Goal: Transaction & Acquisition: Purchase product/service

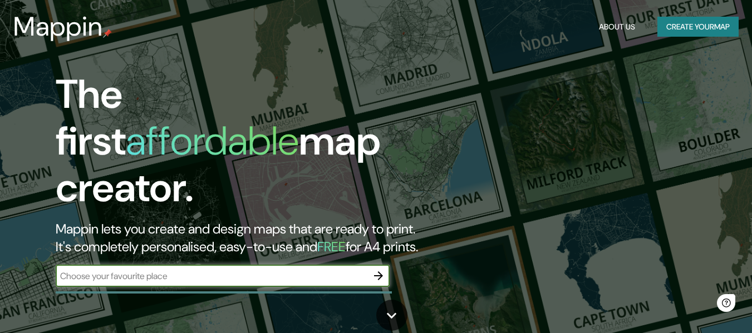
click at [209, 271] on input "text" at bounding box center [212, 276] width 312 height 13
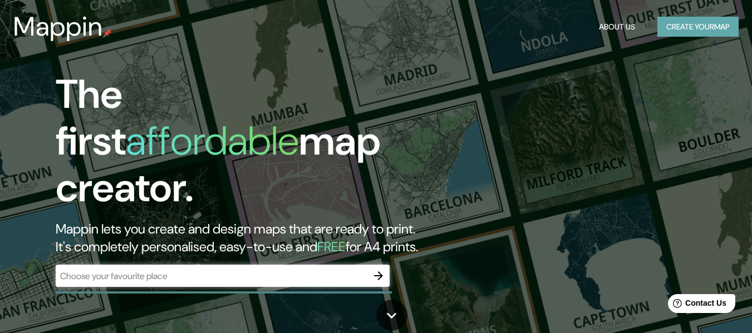
click at [701, 23] on button "Create your map" at bounding box center [697, 27] width 81 height 21
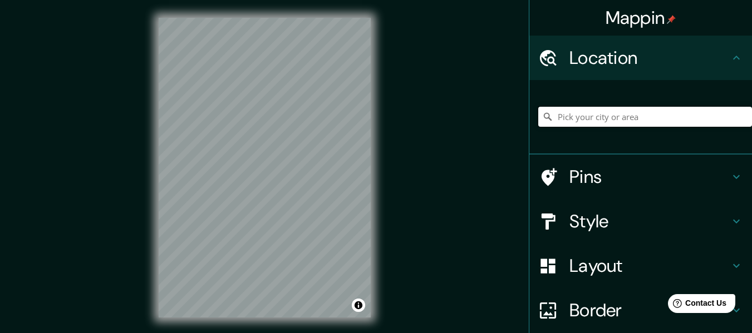
click at [622, 115] on input "Pick your city or area" at bounding box center [645, 117] width 214 height 20
click at [672, 60] on h4 "Location" at bounding box center [649, 58] width 160 height 22
click at [719, 65] on h4 "Location" at bounding box center [649, 58] width 160 height 22
click at [675, 121] on input "Pick your city or area" at bounding box center [645, 117] width 214 height 20
click at [671, 121] on input "Pick your city or area" at bounding box center [645, 117] width 214 height 20
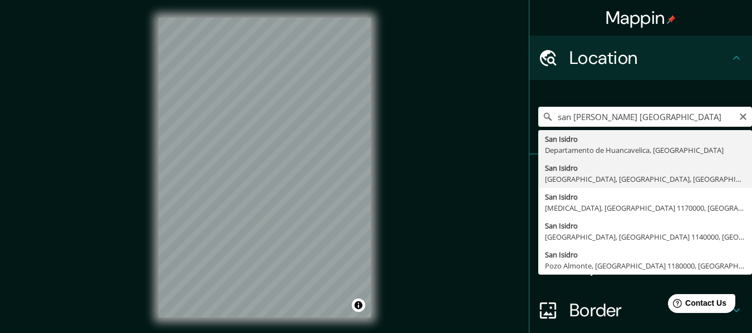
type input "[GEOGRAPHIC_DATA], [GEOGRAPHIC_DATA], [GEOGRAPHIC_DATA], [GEOGRAPHIC_DATA]"
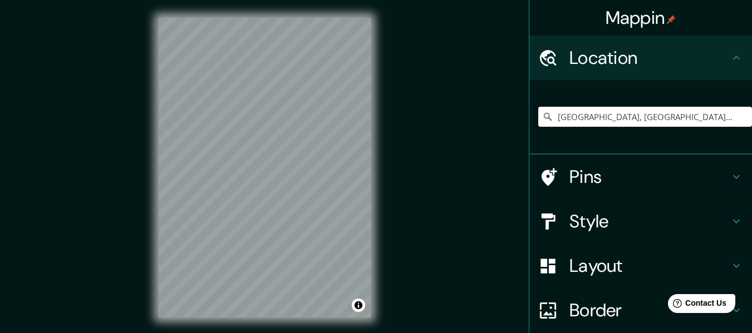
click at [392, 149] on div "Mappin Location [GEOGRAPHIC_DATA], [GEOGRAPHIC_DATA], [GEOGRAPHIC_DATA], [GEOGR…" at bounding box center [376, 176] width 752 height 353
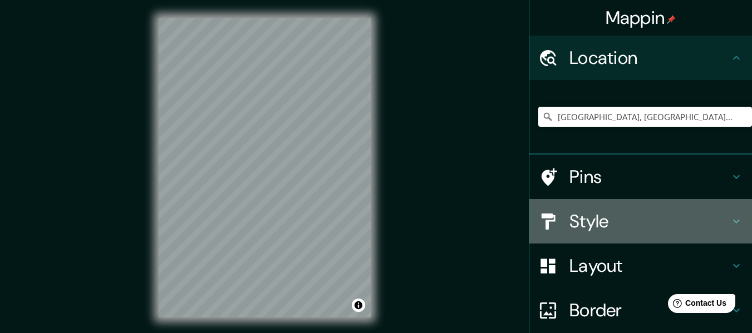
click at [612, 232] on h4 "Style" at bounding box center [649, 221] width 160 height 22
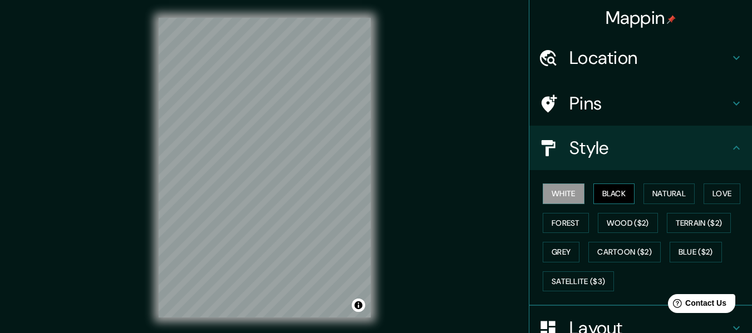
click at [599, 198] on button "Black" at bounding box center [614, 194] width 42 height 21
click at [652, 203] on button "Natural" at bounding box center [668, 194] width 51 height 21
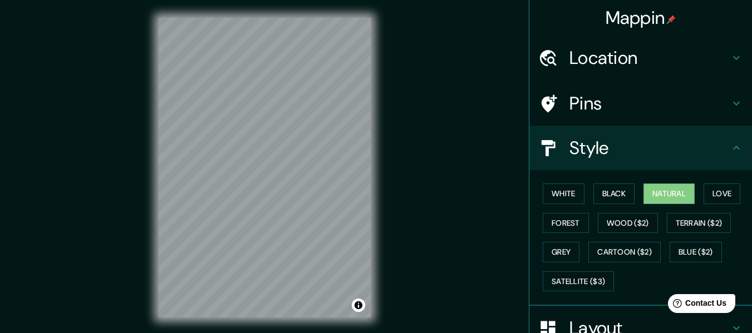
drag, startPoint x: 156, startPoint y: 156, endPoint x: 127, endPoint y: 156, distance: 29.5
click at [127, 156] on div "Mappin Location [GEOGRAPHIC_DATA], [GEOGRAPHIC_DATA], [GEOGRAPHIC_DATA], [GEOGR…" at bounding box center [376, 176] width 752 height 353
click at [391, 169] on div "Mappin Location [GEOGRAPHIC_DATA], [GEOGRAPHIC_DATA], [GEOGRAPHIC_DATA], [GEOGR…" at bounding box center [376, 176] width 752 height 353
click at [709, 191] on button "Love" at bounding box center [722, 194] width 37 height 21
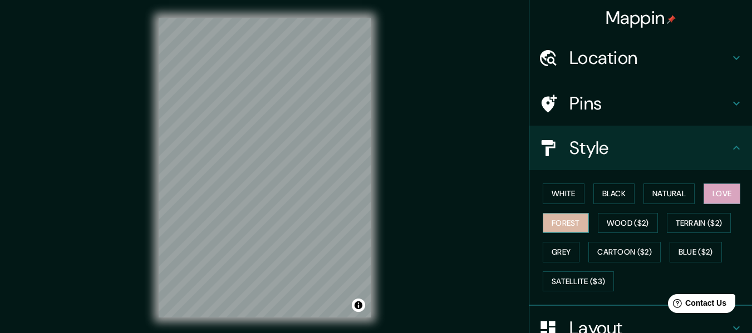
click at [545, 228] on button "Forest" at bounding box center [566, 223] width 46 height 21
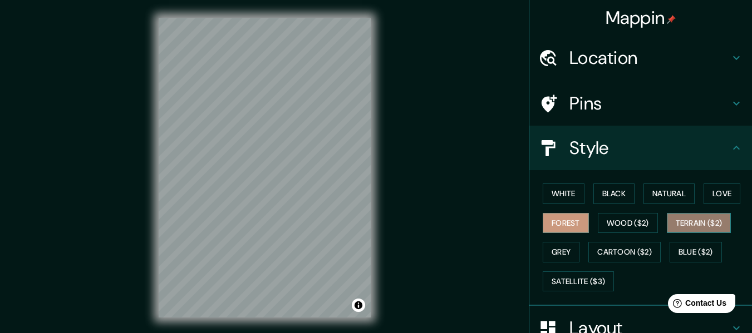
click at [686, 224] on button "Terrain ($2)" at bounding box center [699, 223] width 65 height 21
click at [384, 200] on div "© Mapbox © OpenStreetMap Improve this map" at bounding box center [265, 168] width 248 height 336
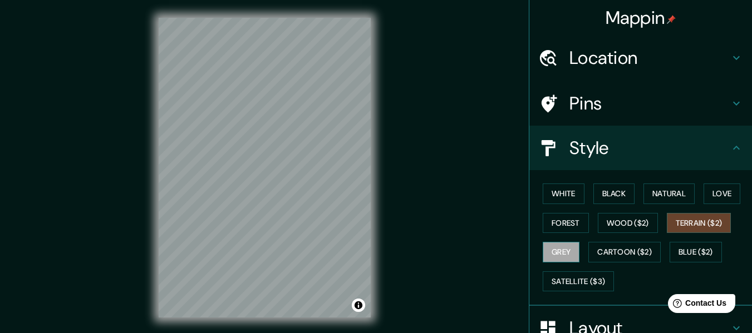
click at [566, 248] on button "Grey" at bounding box center [561, 252] width 37 height 21
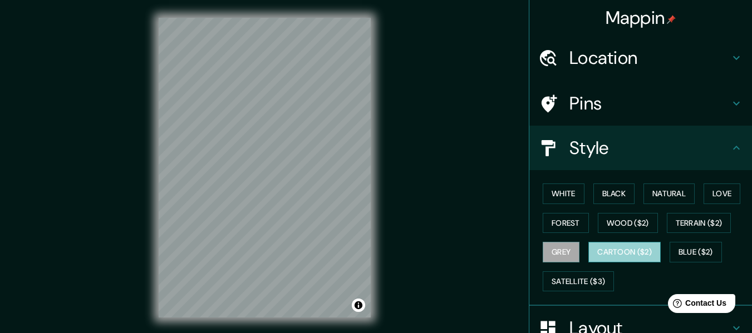
click at [611, 249] on button "Cartoon ($2)" at bounding box center [624, 252] width 72 height 21
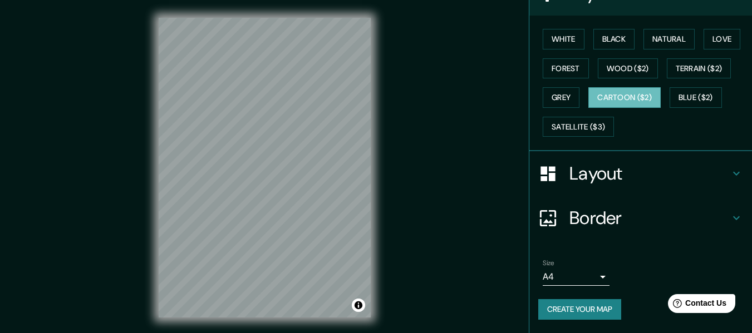
click at [587, 174] on h4 "Layout" at bounding box center [649, 174] width 160 height 22
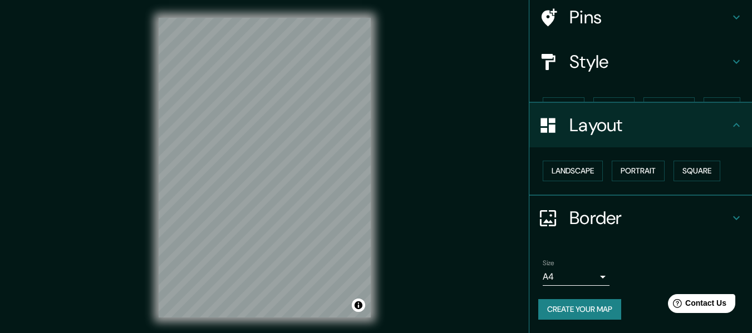
scroll to position [67, 0]
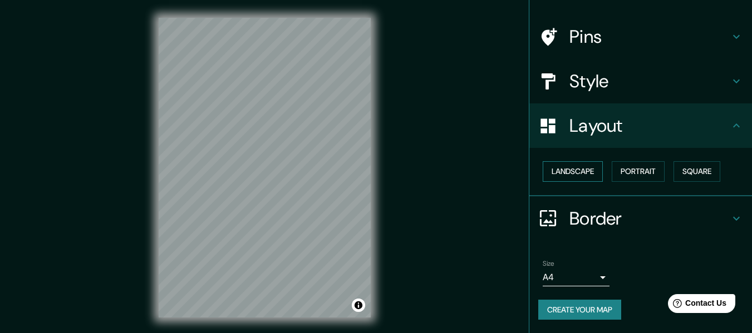
click at [579, 176] on button "Landscape" at bounding box center [573, 171] width 60 height 21
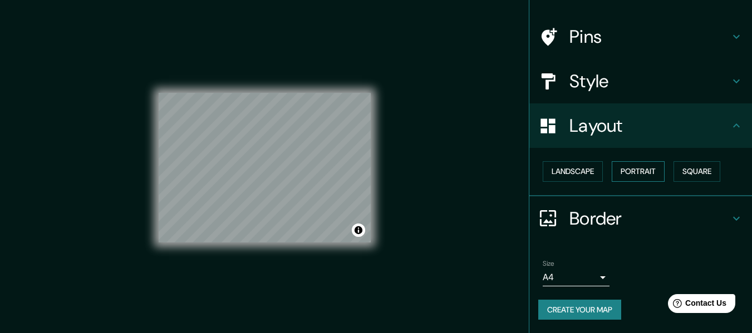
click at [648, 176] on button "Portrait" at bounding box center [638, 171] width 53 height 21
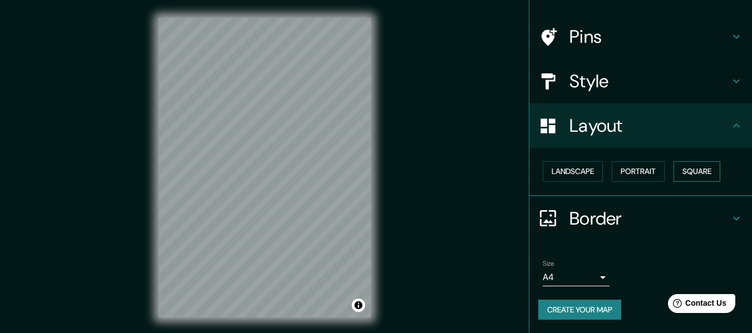
drag, startPoint x: 677, startPoint y: 175, endPoint x: 687, endPoint y: 175, distance: 10.0
click at [681, 175] on button "Square" at bounding box center [696, 171] width 47 height 21
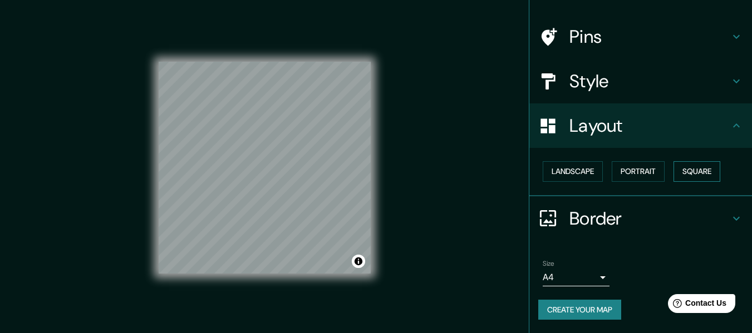
click at [699, 173] on button "Square" at bounding box center [696, 171] width 47 height 21
click at [576, 176] on button "Landscape" at bounding box center [573, 171] width 60 height 21
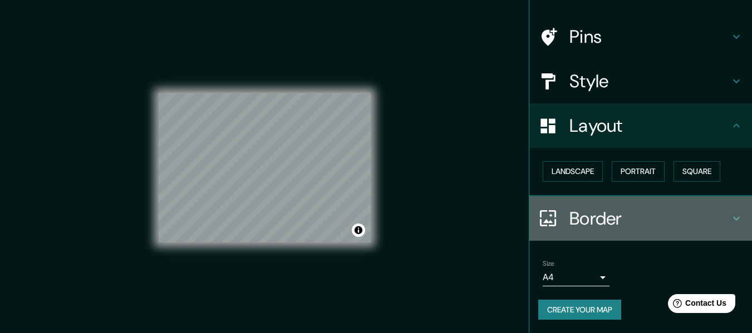
click at [593, 233] on div "Border" at bounding box center [640, 218] width 223 height 45
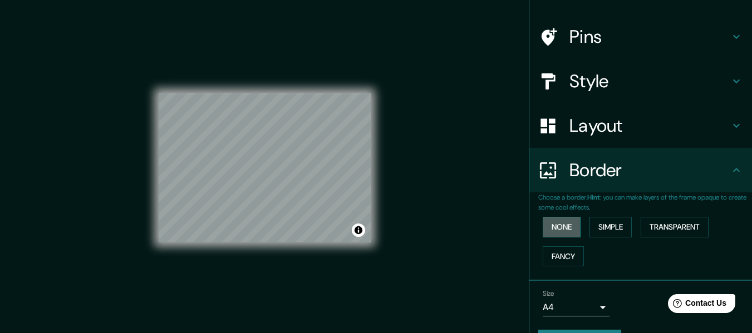
click at [556, 223] on button "None" at bounding box center [562, 227] width 38 height 21
click at [565, 252] on button "Fancy" at bounding box center [563, 257] width 41 height 21
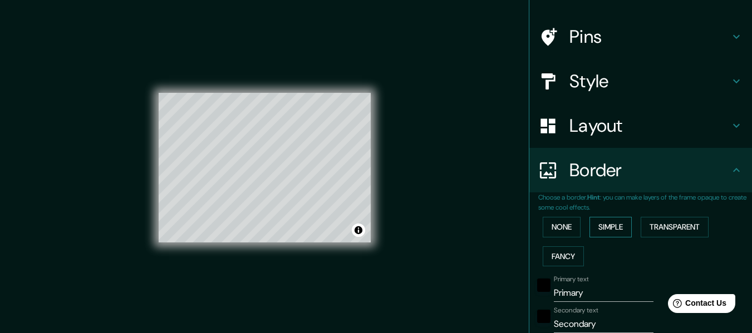
click at [625, 232] on button "Simple" at bounding box center [610, 227] width 42 height 21
click at [676, 228] on button "Transparent" at bounding box center [675, 227] width 68 height 21
click at [563, 255] on button "Fancy" at bounding box center [563, 257] width 41 height 21
click at [554, 229] on button "None" at bounding box center [562, 227] width 38 height 21
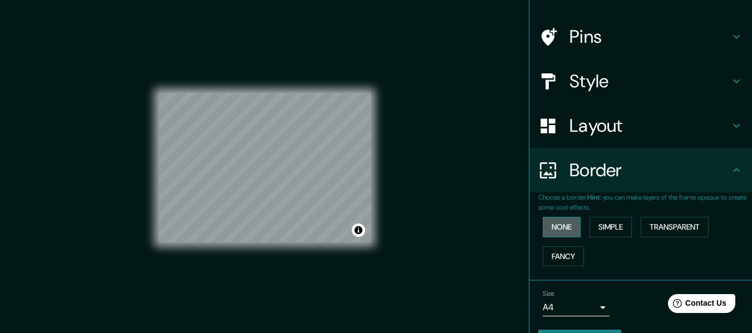
click at [554, 229] on button "None" at bounding box center [562, 227] width 38 height 21
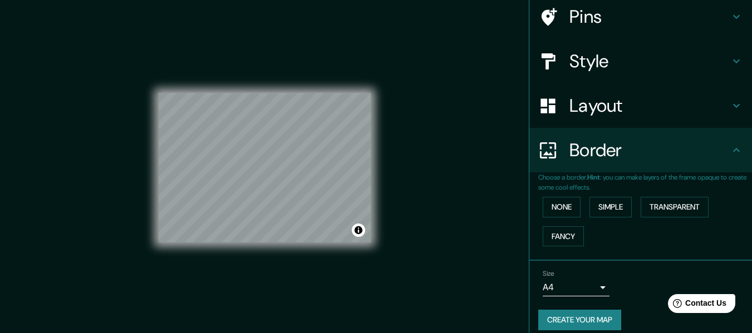
scroll to position [97, 0]
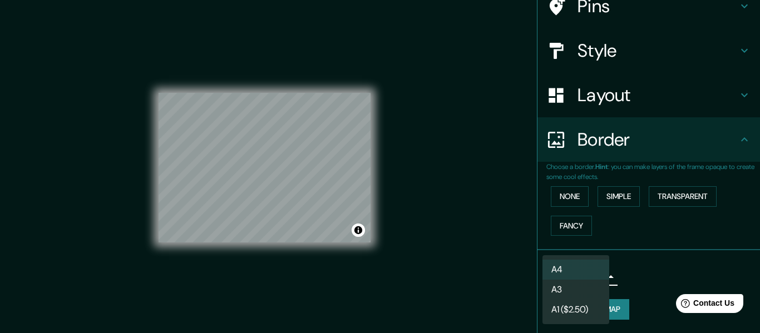
click at [567, 278] on body "Mappin Location [GEOGRAPHIC_DATA], [GEOGRAPHIC_DATA], [GEOGRAPHIC_DATA], [GEOGR…" at bounding box center [380, 166] width 760 height 333
click at [567, 278] on li "A4" at bounding box center [576, 270] width 67 height 20
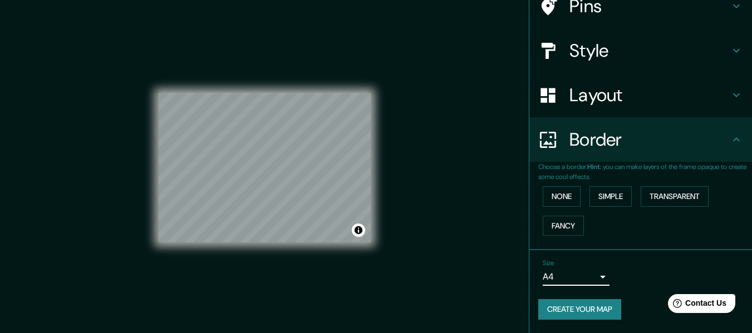
click at [567, 278] on body "Mappin Location [GEOGRAPHIC_DATA], [GEOGRAPHIC_DATA], [GEOGRAPHIC_DATA], [GEOGR…" at bounding box center [376, 166] width 752 height 333
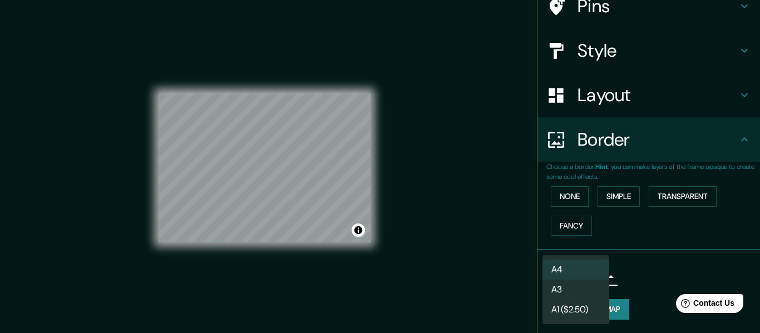
click at [567, 295] on li "A3" at bounding box center [576, 290] width 67 height 20
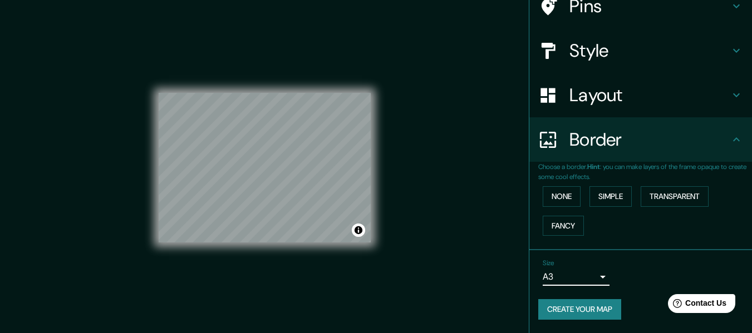
click at [564, 276] on body "Mappin Location [GEOGRAPHIC_DATA], [GEOGRAPHIC_DATA], [GEOGRAPHIC_DATA], [GEOGR…" at bounding box center [376, 166] width 752 height 333
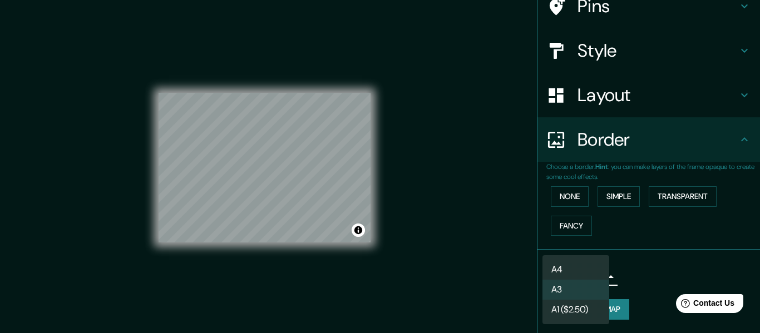
click at [565, 304] on li "A1 ($2.50)" at bounding box center [576, 310] width 67 height 20
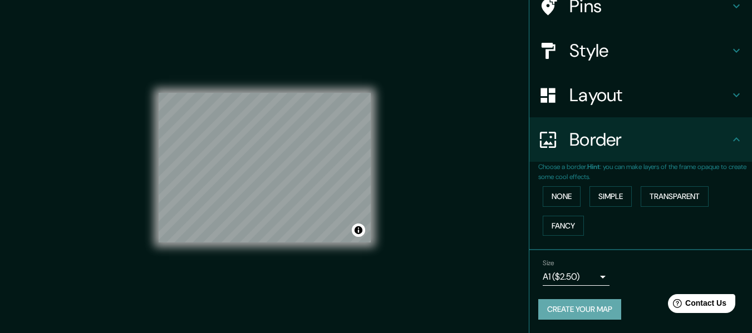
click at [577, 309] on button "Create your map" at bounding box center [579, 309] width 83 height 21
click at [0, 170] on div "Mappin Location [GEOGRAPHIC_DATA], [GEOGRAPHIC_DATA], [GEOGRAPHIC_DATA], [GEOGR…" at bounding box center [376, 176] width 752 height 353
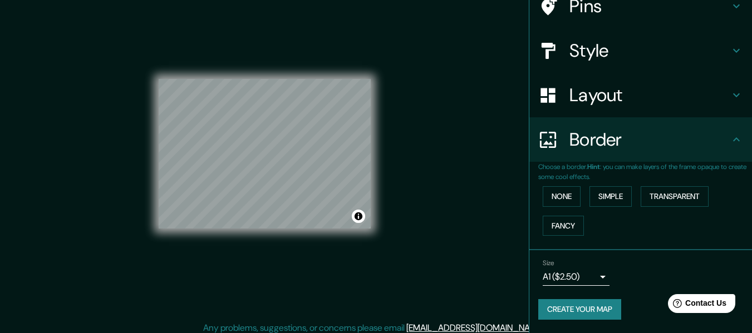
scroll to position [20, 0]
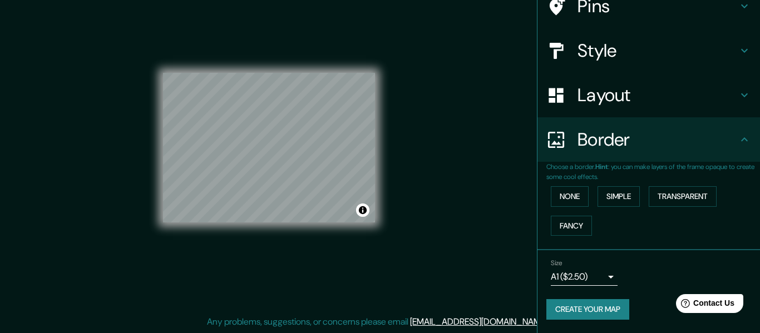
click at [582, 272] on body "Mappin Location [GEOGRAPHIC_DATA], [GEOGRAPHIC_DATA], [GEOGRAPHIC_DATA], [GEOGR…" at bounding box center [380, 146] width 760 height 333
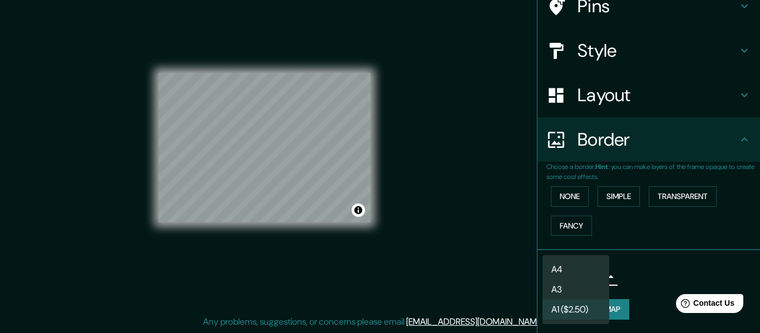
click at [561, 280] on li "A3" at bounding box center [576, 290] width 67 height 20
type input "a4"
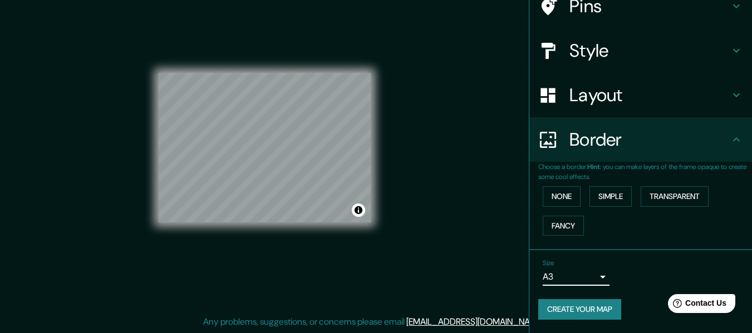
click at [589, 301] on button "Create your map" at bounding box center [579, 309] width 83 height 21
click at [11, 100] on div "Mappin Location [GEOGRAPHIC_DATA], [GEOGRAPHIC_DATA], [GEOGRAPHIC_DATA], [GEOGR…" at bounding box center [376, 156] width 752 height 353
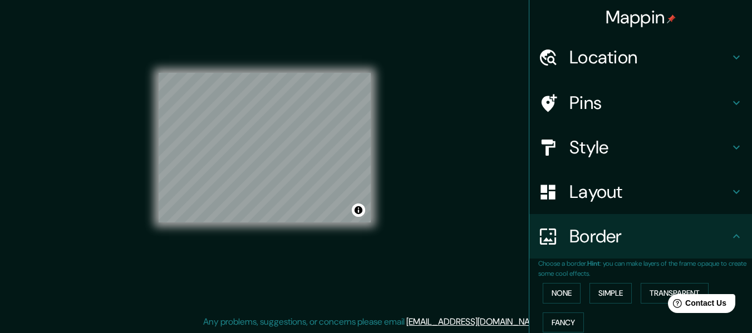
scroll to position [0, 0]
click at [360, 213] on button "Toggle attribution" at bounding box center [358, 210] width 13 height 13
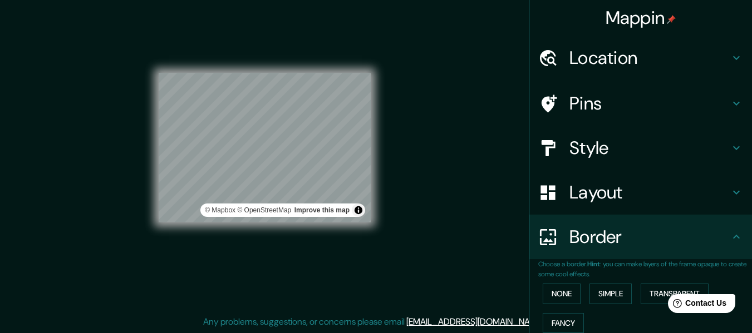
drag, startPoint x: 361, startPoint y: 223, endPoint x: 404, endPoint y: 220, distance: 43.5
click at [377, 226] on div "© Mapbox © OpenStreetMap Improve this map" at bounding box center [265, 148] width 248 height 336
click at [635, 105] on h4 "Pins" at bounding box center [649, 103] width 160 height 22
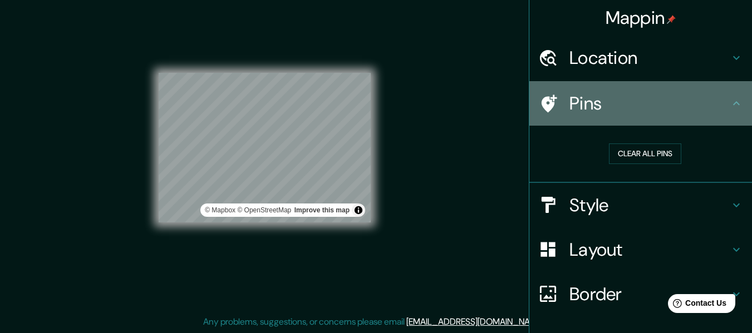
click at [634, 105] on h4 "Pins" at bounding box center [649, 103] width 160 height 22
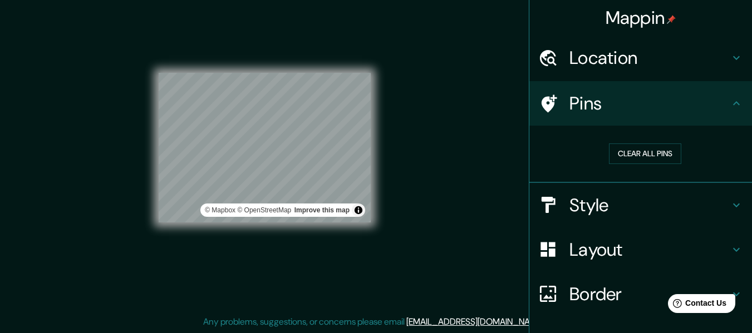
click at [626, 191] on div "Style" at bounding box center [640, 205] width 223 height 45
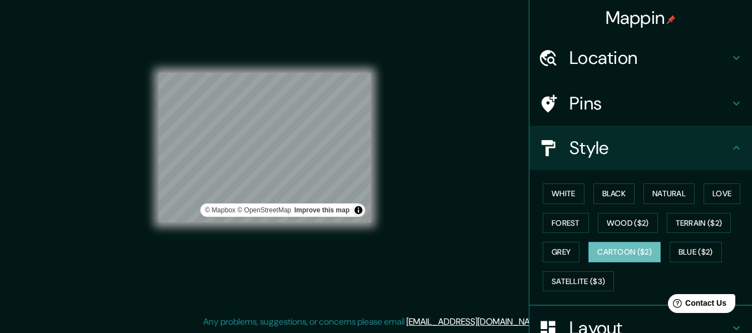
click at [626, 191] on button "Black" at bounding box center [614, 194] width 42 height 21
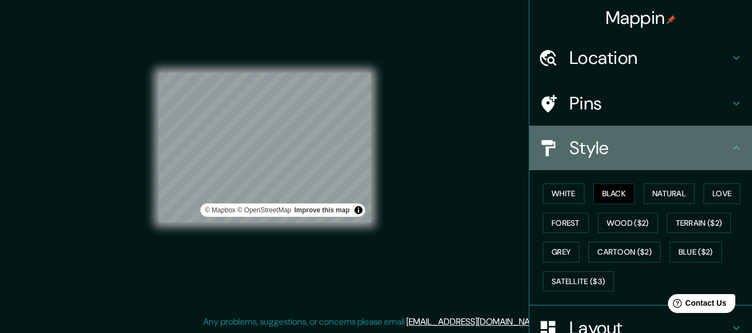
click at [626, 158] on h4 "Style" at bounding box center [649, 148] width 160 height 22
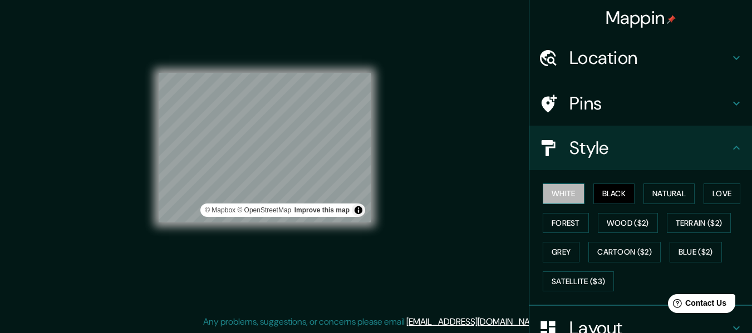
click at [573, 197] on button "White" at bounding box center [564, 194] width 42 height 21
click at [593, 195] on button "Black" at bounding box center [614, 194] width 42 height 21
click at [656, 194] on button "Natural" at bounding box center [668, 194] width 51 height 21
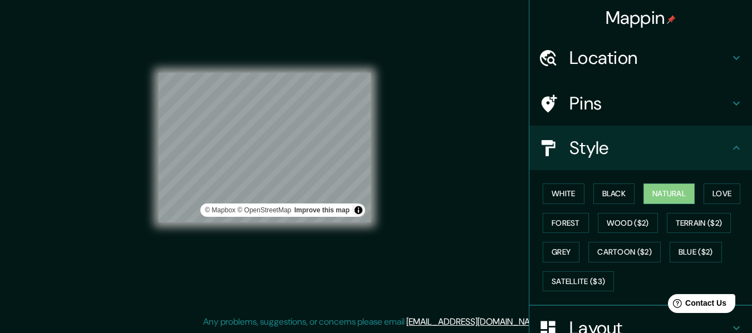
click at [691, 191] on div "White Black Natural Love Forest Wood ($2) Terrain ($2) Grey Cartoon ($2) Blue (…" at bounding box center [645, 237] width 214 height 117
click at [710, 192] on button "Love" at bounding box center [722, 194] width 37 height 21
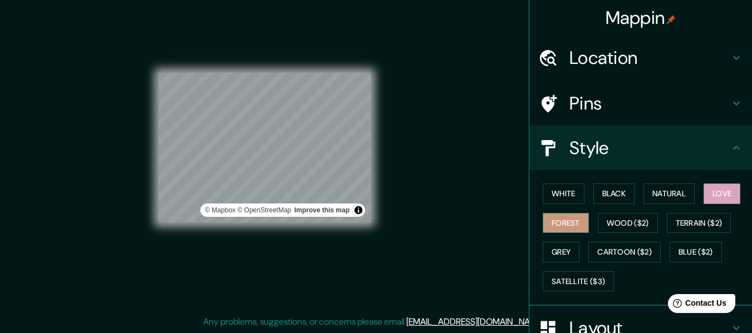
click at [569, 215] on button "Forest" at bounding box center [566, 223] width 46 height 21
click at [559, 250] on button "Grey" at bounding box center [561, 252] width 37 height 21
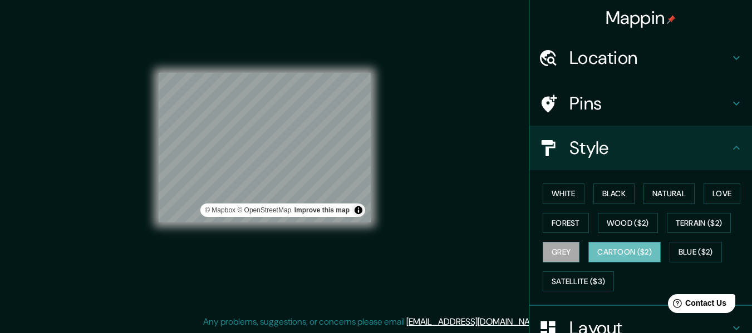
click at [604, 249] on button "Cartoon ($2)" at bounding box center [624, 252] width 72 height 21
click at [682, 250] on button "Blue ($2)" at bounding box center [696, 252] width 52 height 21
click at [625, 258] on button "Cartoon ($2)" at bounding box center [624, 252] width 72 height 21
click at [613, 159] on h4 "Style" at bounding box center [649, 148] width 160 height 22
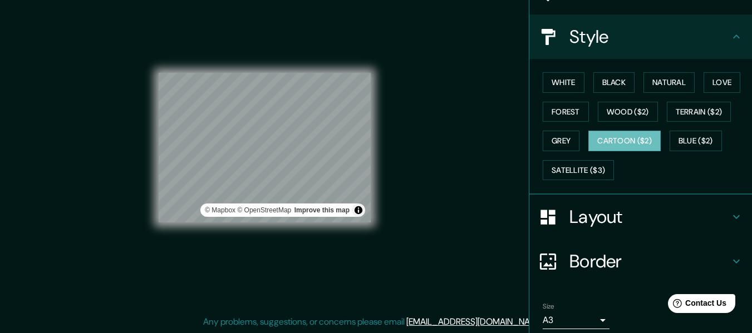
click at [600, 218] on h4 "Layout" at bounding box center [649, 217] width 160 height 22
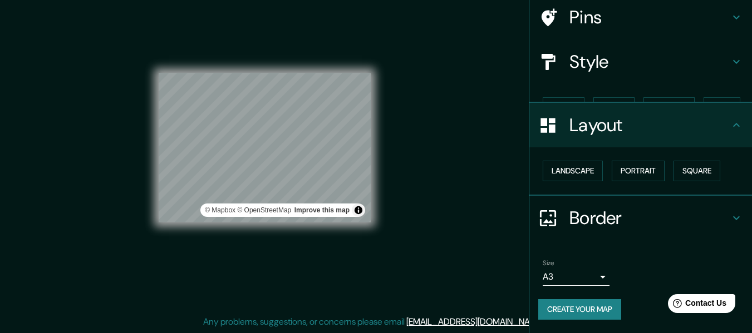
scroll to position [67, 0]
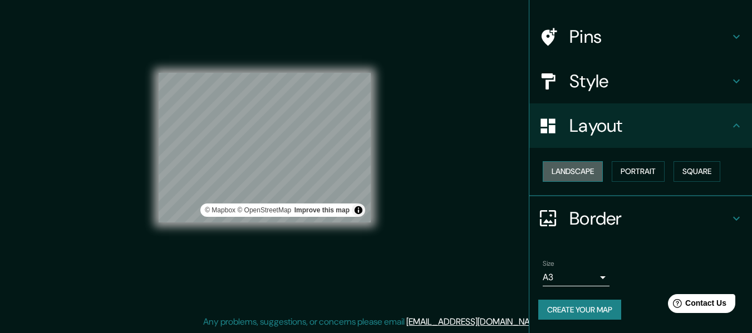
click at [573, 176] on button "Landscape" at bounding box center [573, 171] width 60 height 21
click at [624, 173] on button "Portrait" at bounding box center [638, 171] width 53 height 21
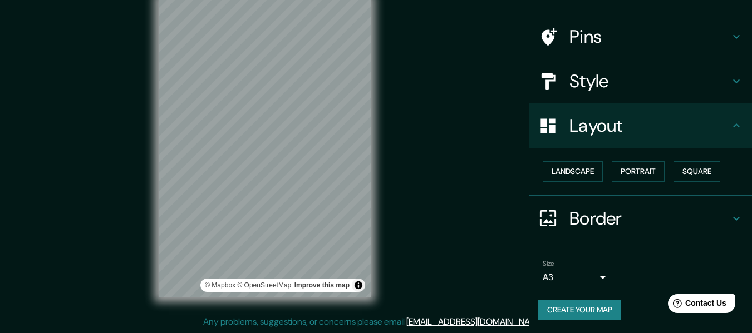
click at [664, 168] on div "Landscape [GEOGRAPHIC_DATA]" at bounding box center [645, 172] width 214 height 30
click at [682, 166] on button "Square" at bounding box center [696, 171] width 47 height 21
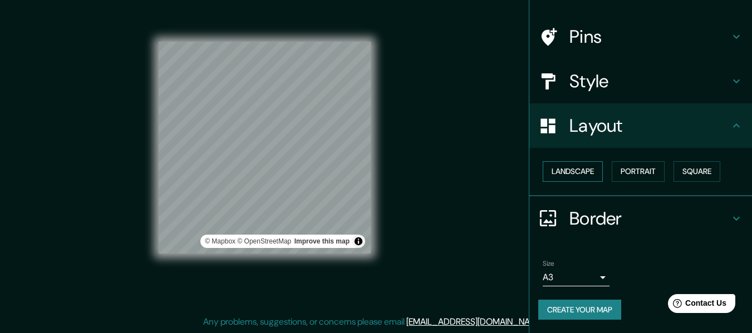
click at [568, 170] on button "Landscape" at bounding box center [573, 171] width 60 height 21
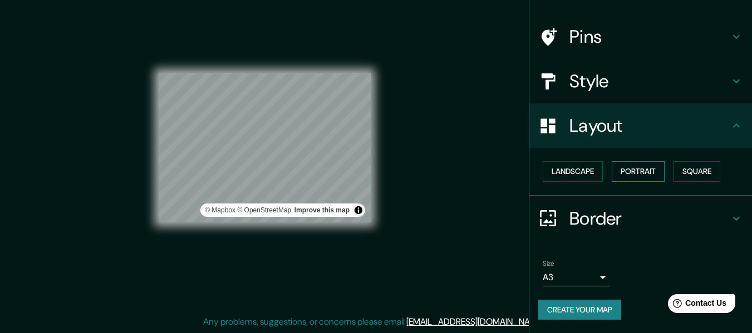
click at [640, 171] on button "Portrait" at bounding box center [638, 171] width 53 height 21
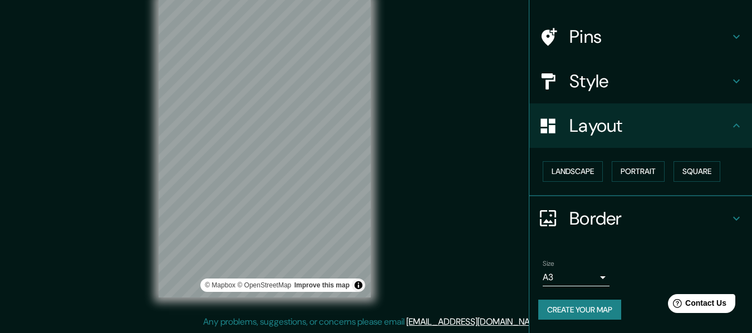
drag, startPoint x: 0, startPoint y: 158, endPoint x: 82, endPoint y: 115, distance: 93.1
click at [0, 158] on div "Mappin Location [GEOGRAPHIC_DATA], [GEOGRAPHIC_DATA], [GEOGRAPHIC_DATA], [GEOGR…" at bounding box center [376, 156] width 752 height 353
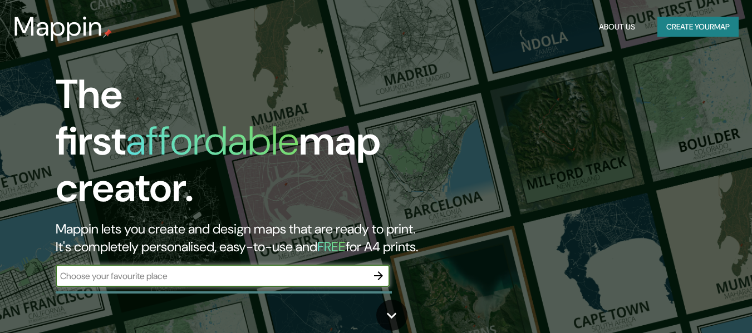
click at [247, 270] on input "text" at bounding box center [212, 276] width 312 height 13
type input "a"
